Goal: Task Accomplishment & Management: Manage account settings

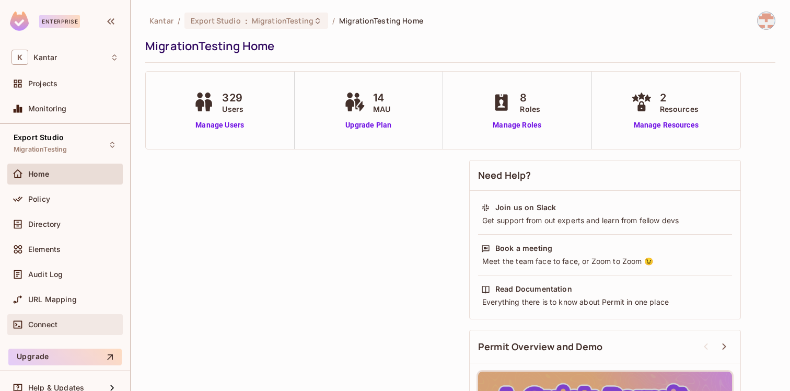
scroll to position [13, 0]
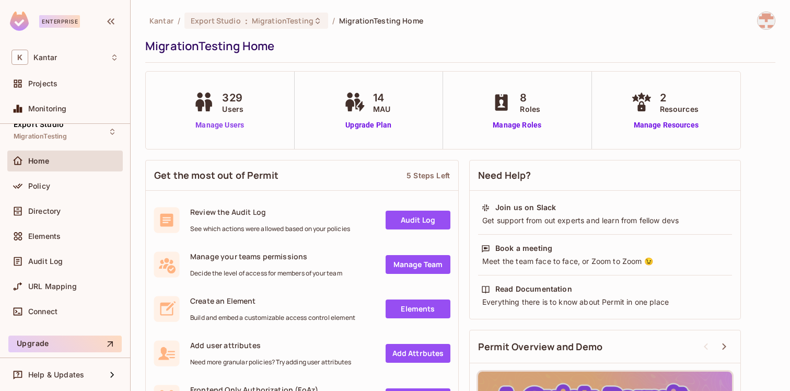
click at [215, 124] on link "Manage Users" at bounding box center [220, 125] width 58 height 11
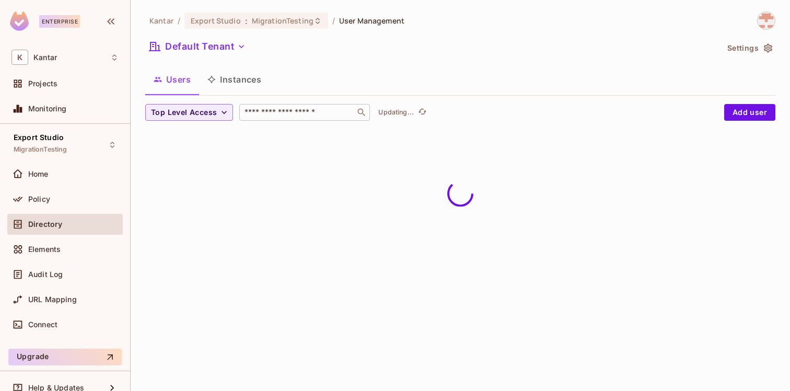
click at [336, 108] on input "text" at bounding box center [297, 112] width 110 height 10
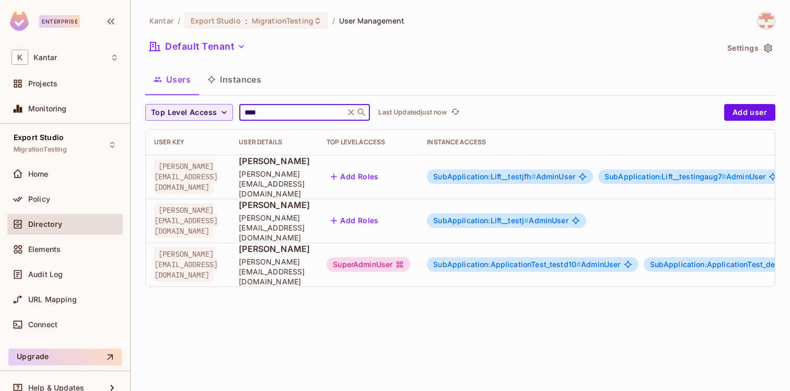
type input "****"
click at [476, 298] on div "Kantar / Export Studio : MigrationTesting / User Management Default Tenant Sett…" at bounding box center [460, 195] width 659 height 391
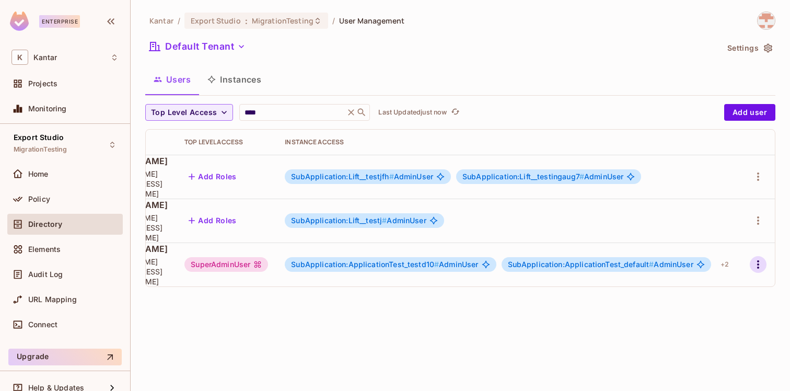
click at [762, 258] on icon "button" at bounding box center [758, 264] width 13 height 13
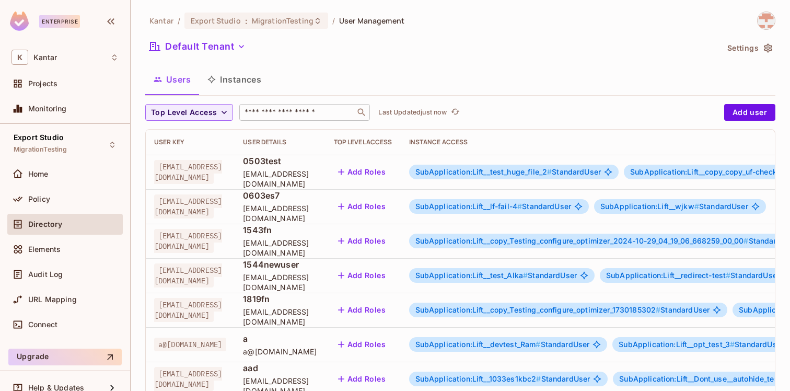
click at [322, 111] on input "text" at bounding box center [297, 112] width 110 height 10
type input "****"
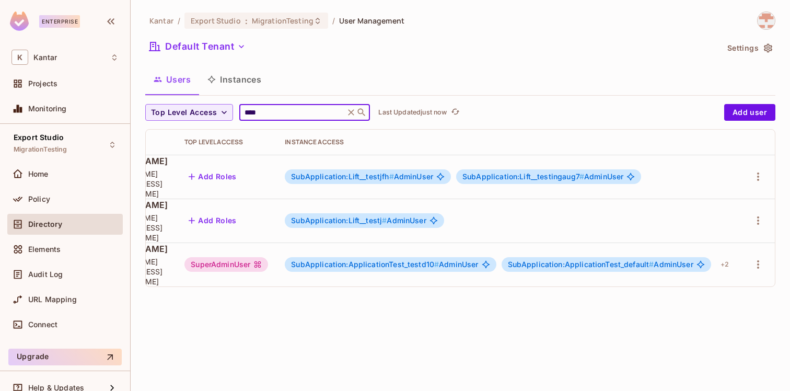
scroll to position [0, 194]
click at [756, 258] on icon "button" at bounding box center [758, 264] width 13 height 13
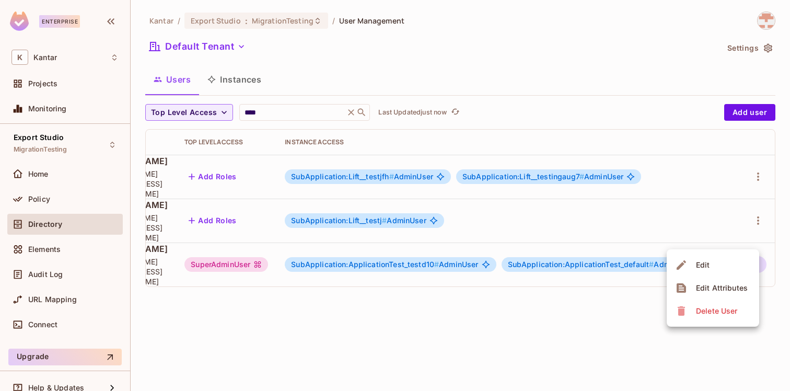
click at [714, 312] on div "Delete User" at bounding box center [716, 311] width 41 height 10
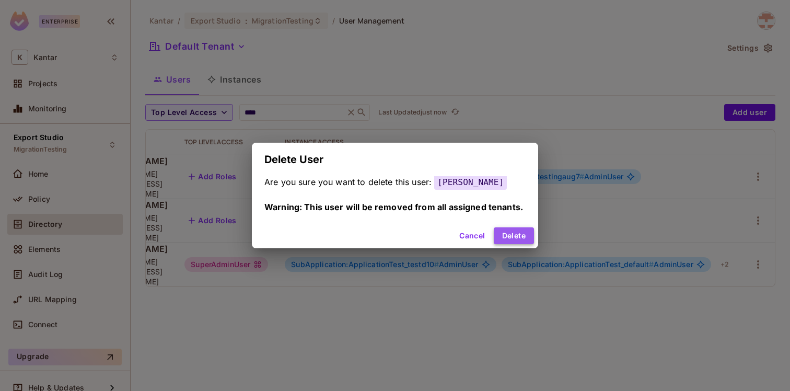
click at [515, 234] on button "Delete" at bounding box center [514, 235] width 40 height 17
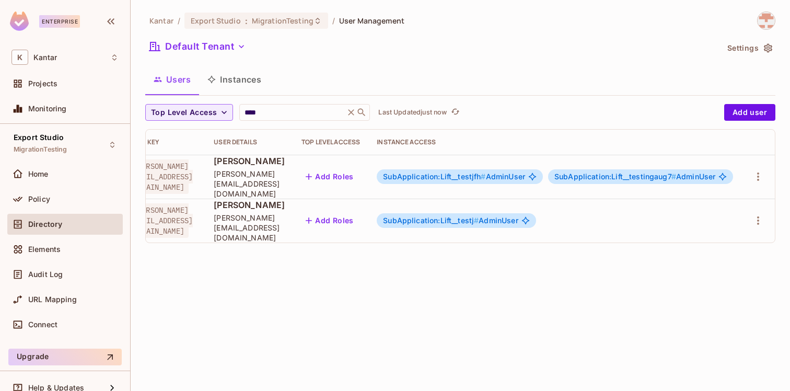
scroll to position [0, 0]
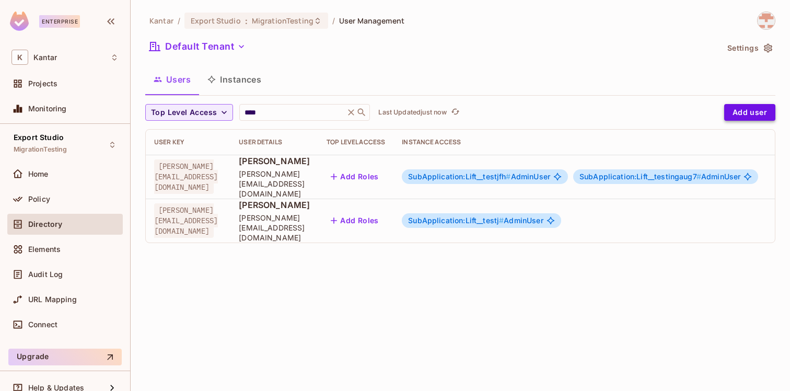
click at [736, 116] on button "Add user" at bounding box center [749, 112] width 51 height 17
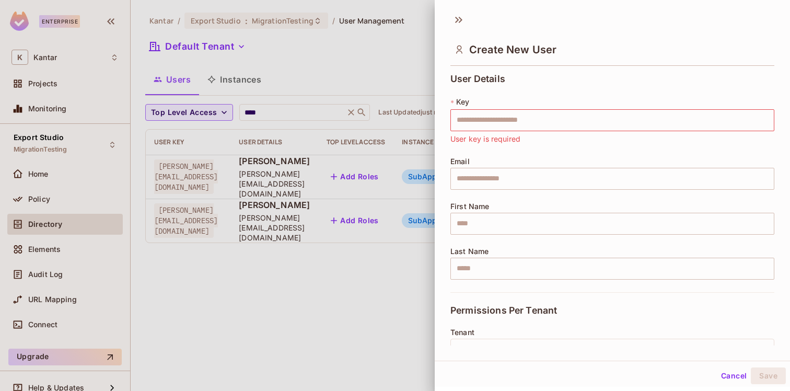
click at [350, 207] on div at bounding box center [395, 195] width 790 height 391
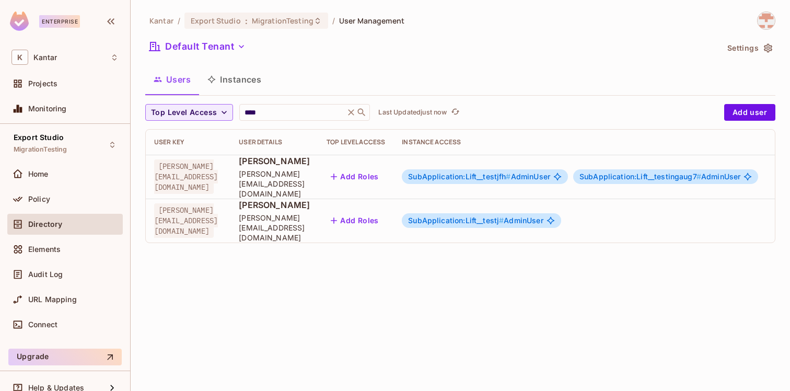
scroll to position [0, 80]
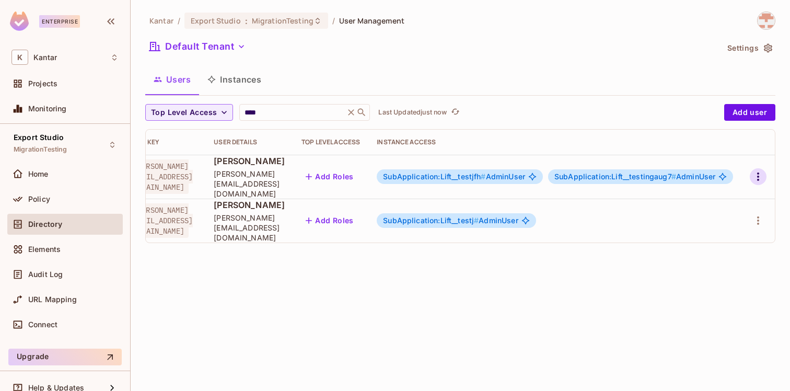
click at [757, 173] on icon "button" at bounding box center [758, 176] width 13 height 13
click at [729, 194] on li "Edit" at bounding box center [713, 195] width 92 height 23
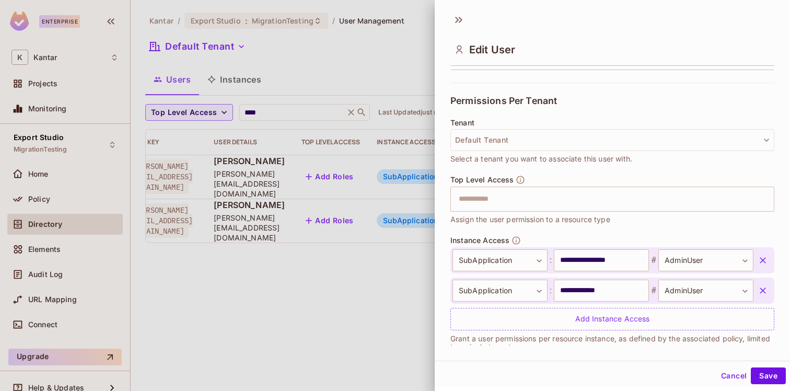
scroll to position [201, 0]
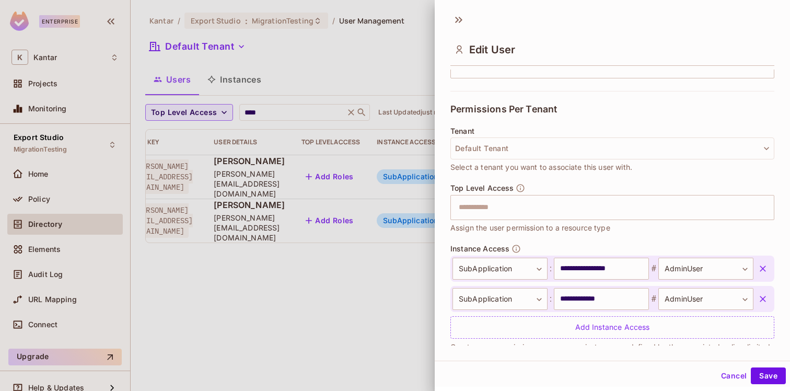
click at [326, 273] on div at bounding box center [395, 195] width 790 height 391
